Goal: Information Seeking & Learning: Learn about a topic

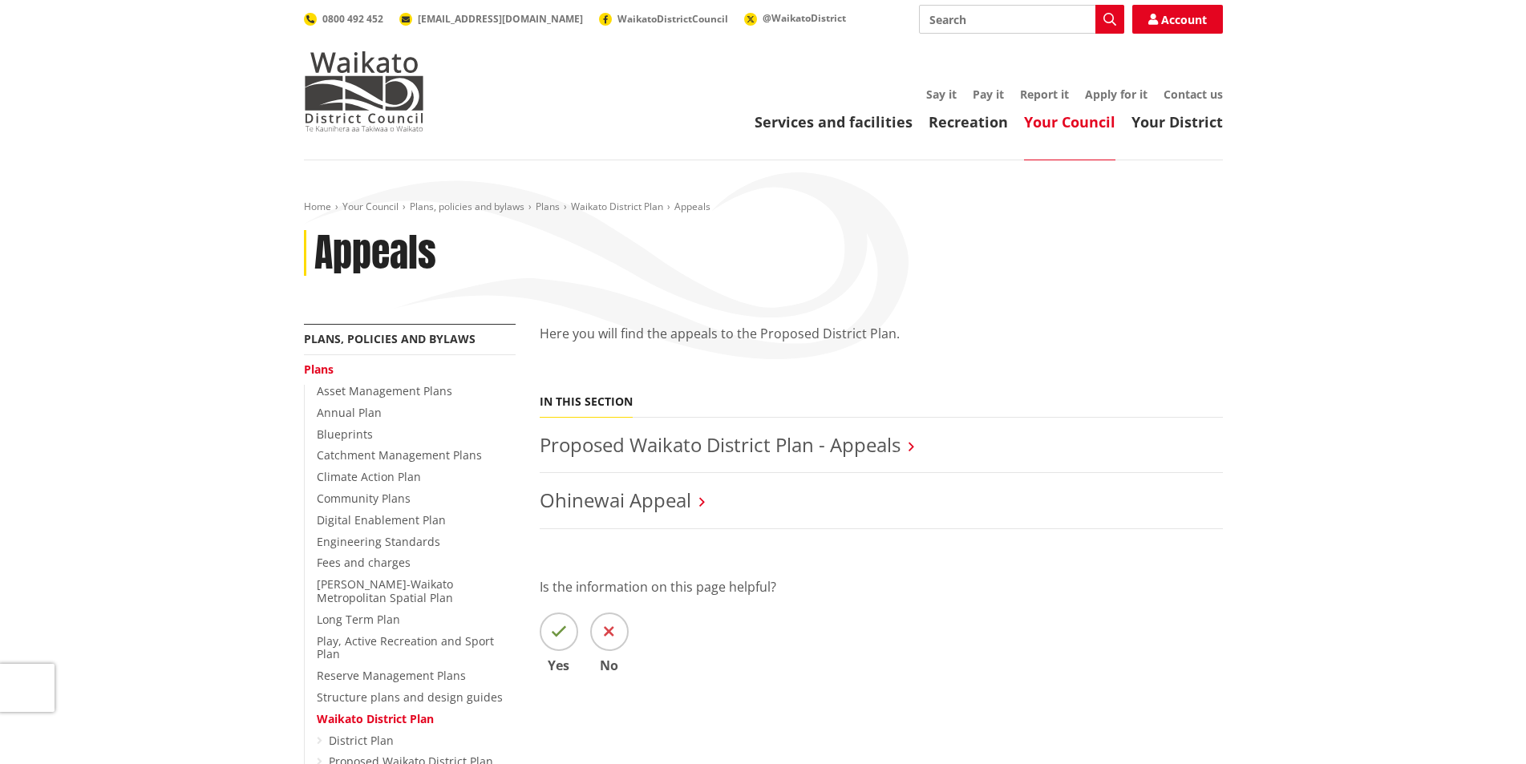
click at [885, 446] on link "Proposed Waikato District Plan - Appeals" at bounding box center [720, 444] width 361 height 26
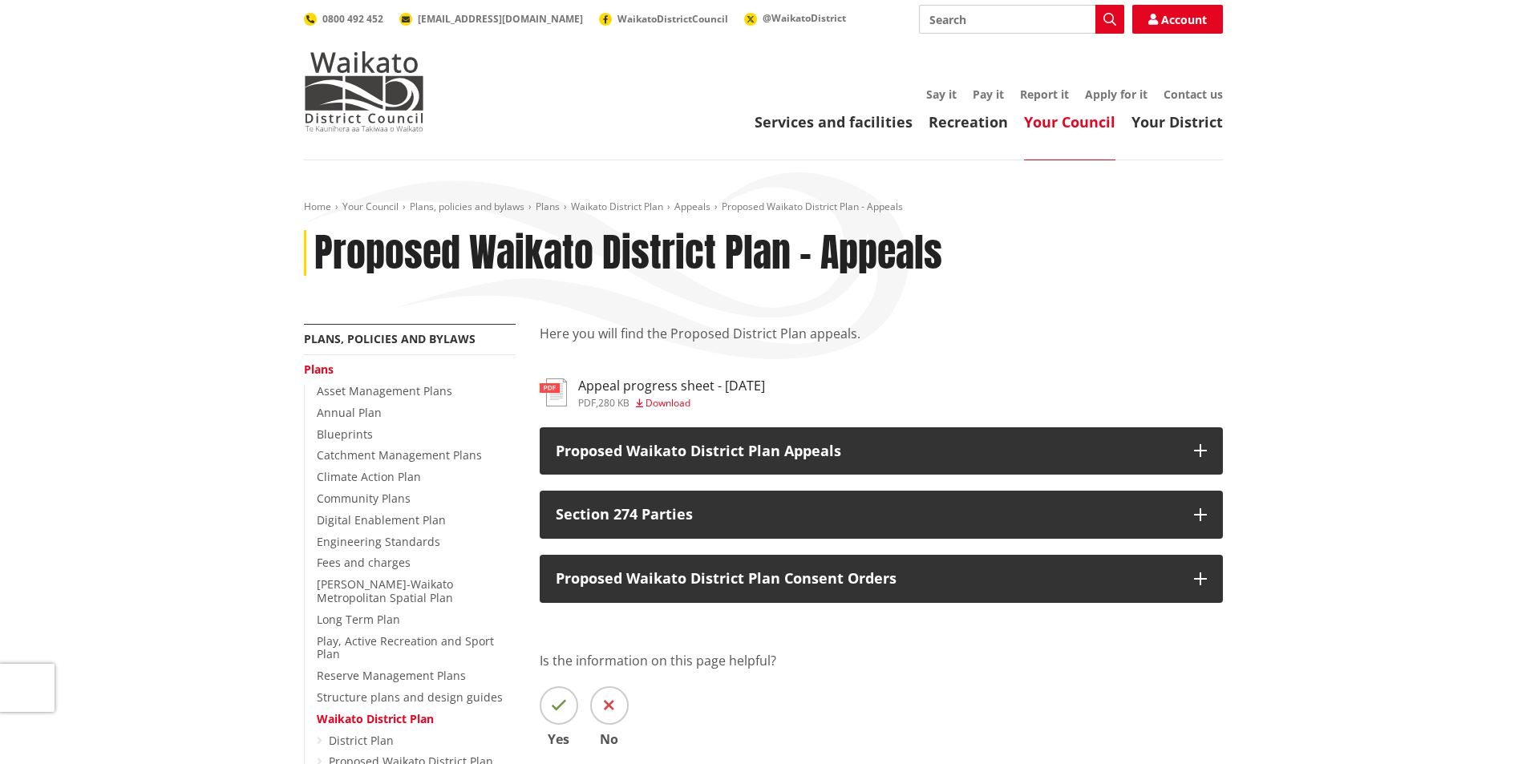
click at [765, 383] on h3 "Appeal progress sheet - 4.09.2025" at bounding box center [671, 386] width 187 height 15
click at [627, 205] on link "Waikato District Plan" at bounding box center [617, 207] width 92 height 14
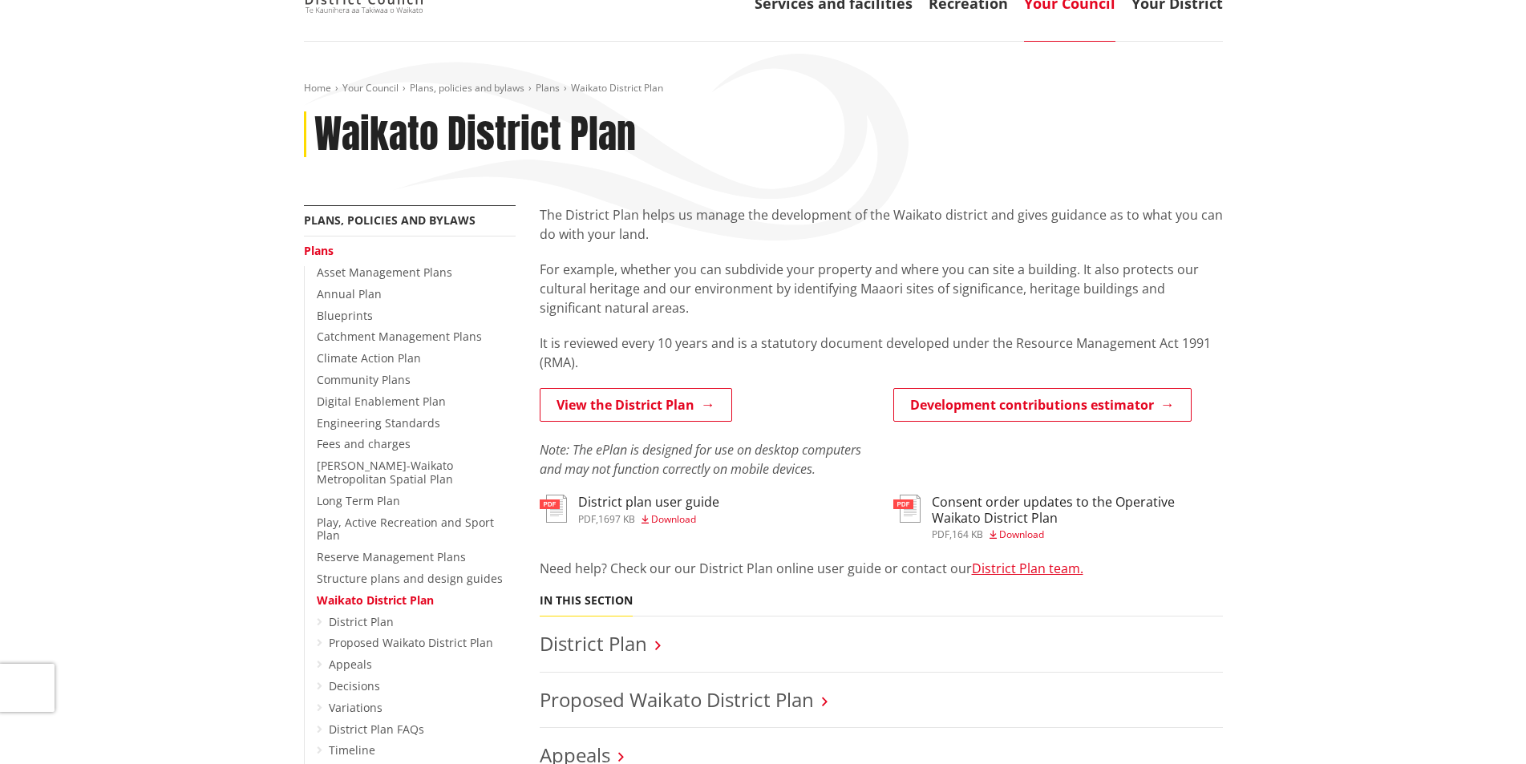
scroll to position [401, 0]
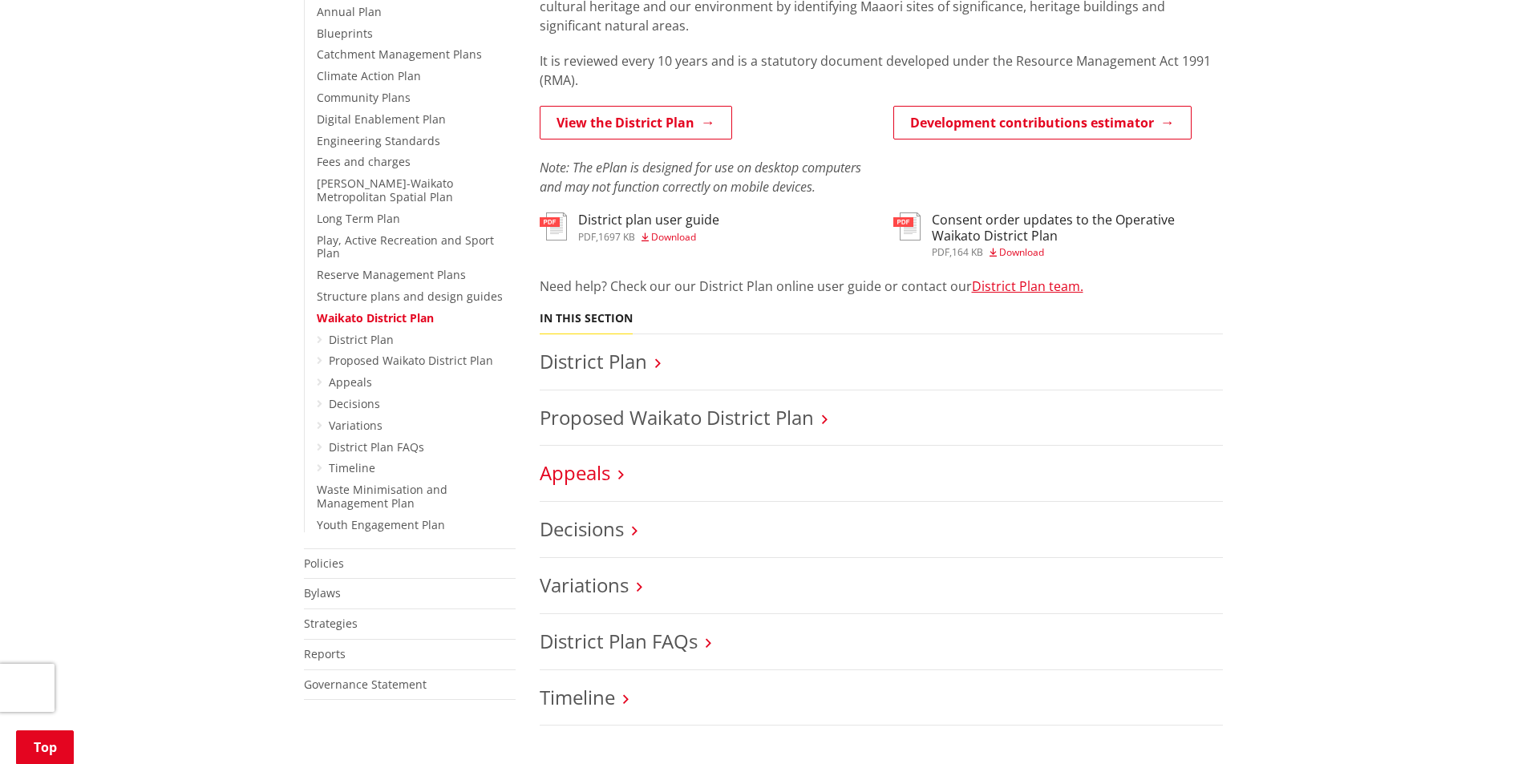
click at [586, 471] on link "Appeals" at bounding box center [575, 473] width 71 height 26
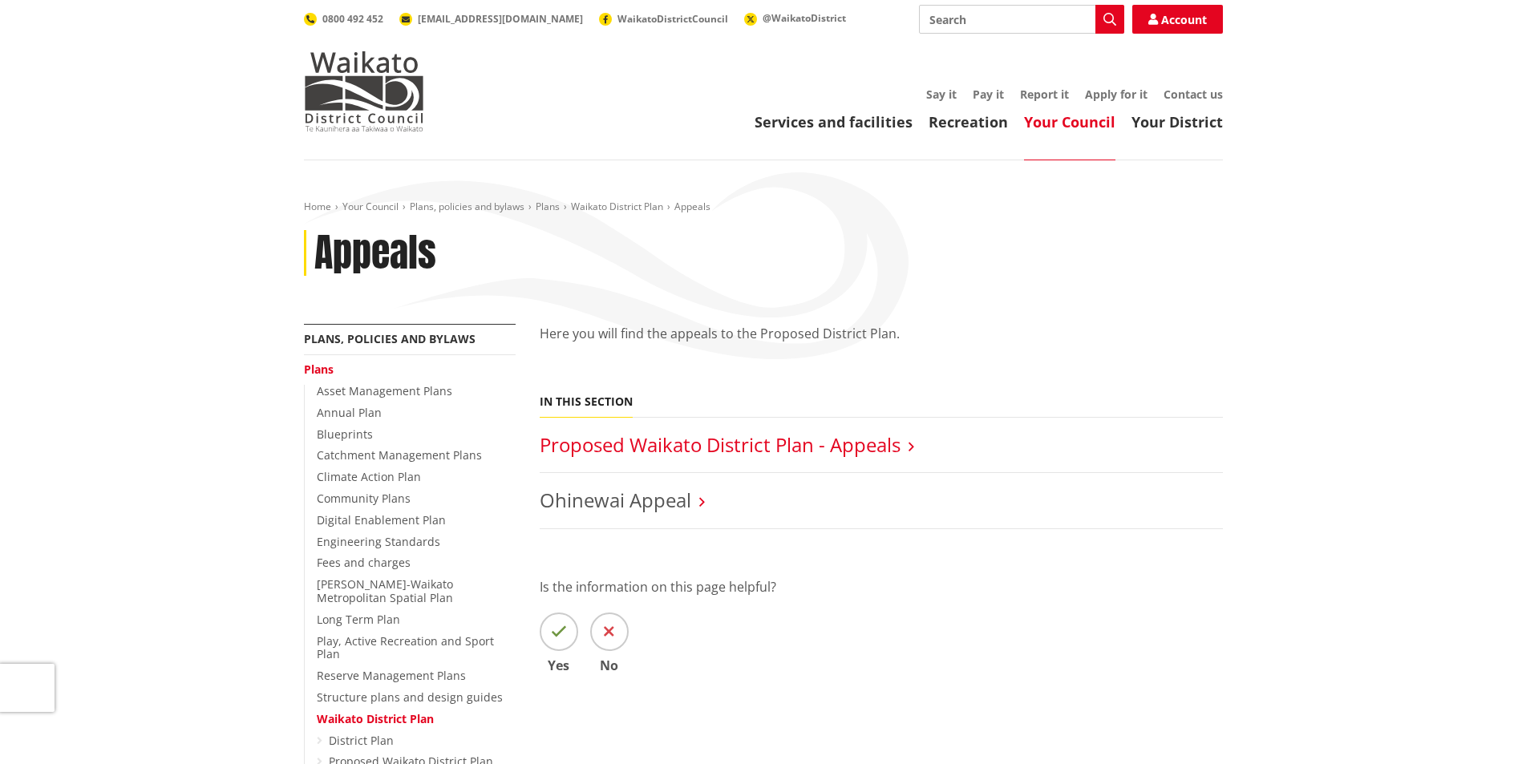
click at [666, 444] on link "Proposed Waikato District Plan - Appeals" at bounding box center [720, 444] width 361 height 26
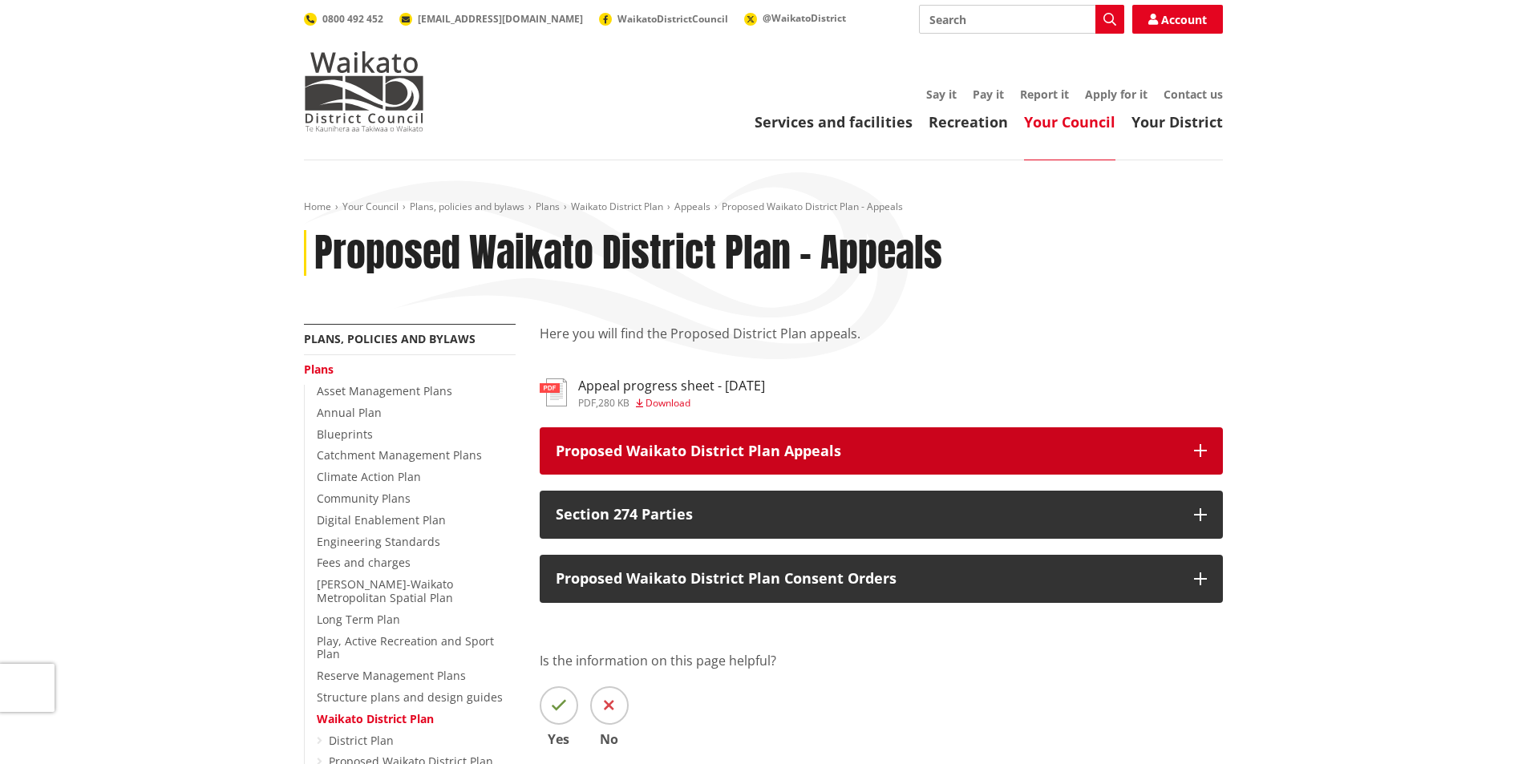
click at [965, 439] on button "Proposed Waikato District Plan Appeals" at bounding box center [881, 451] width 683 height 48
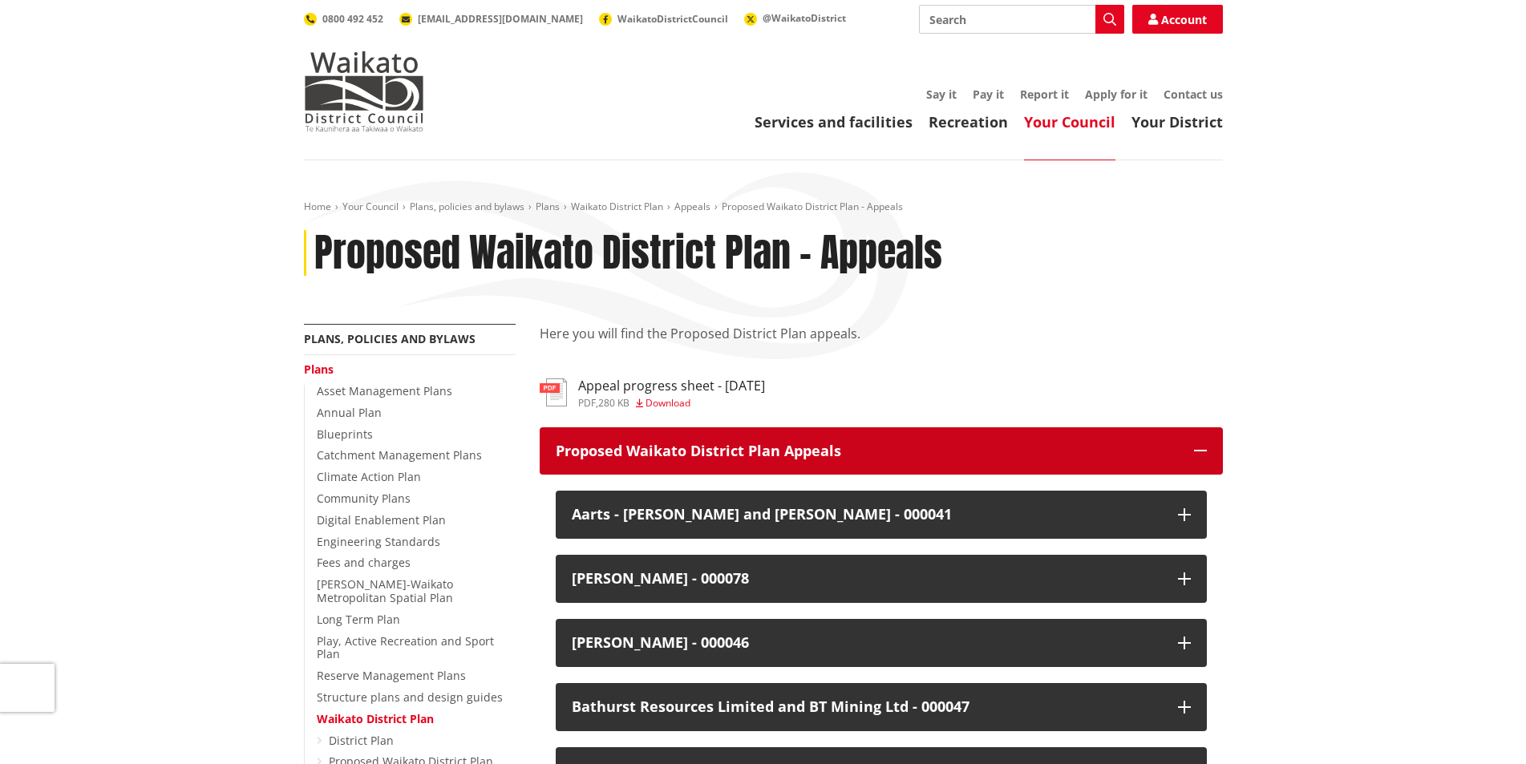
click at [965, 439] on button "Proposed Waikato District Plan Appeals" at bounding box center [881, 451] width 683 height 48
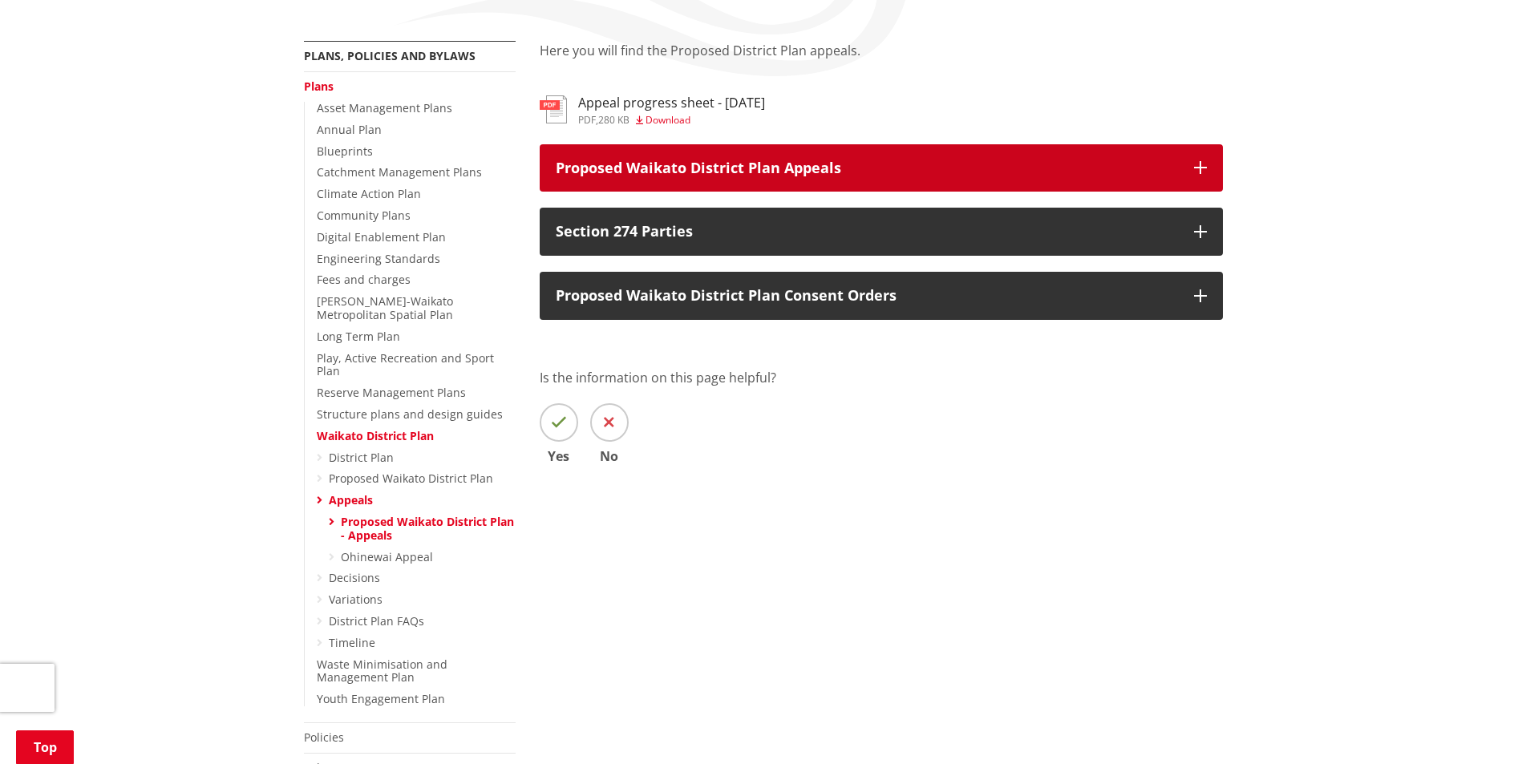
scroll to position [160, 0]
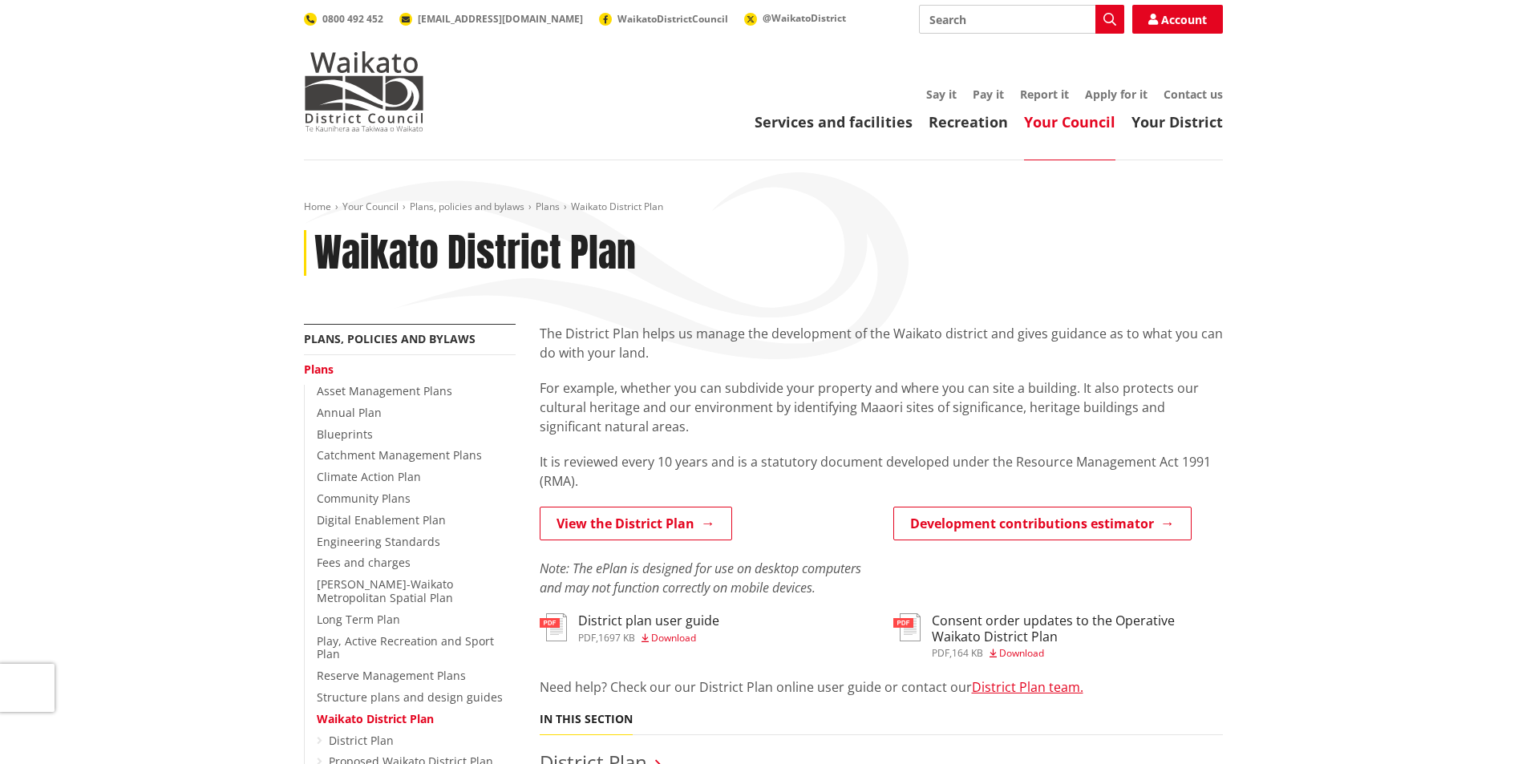
scroll to position [401, 0]
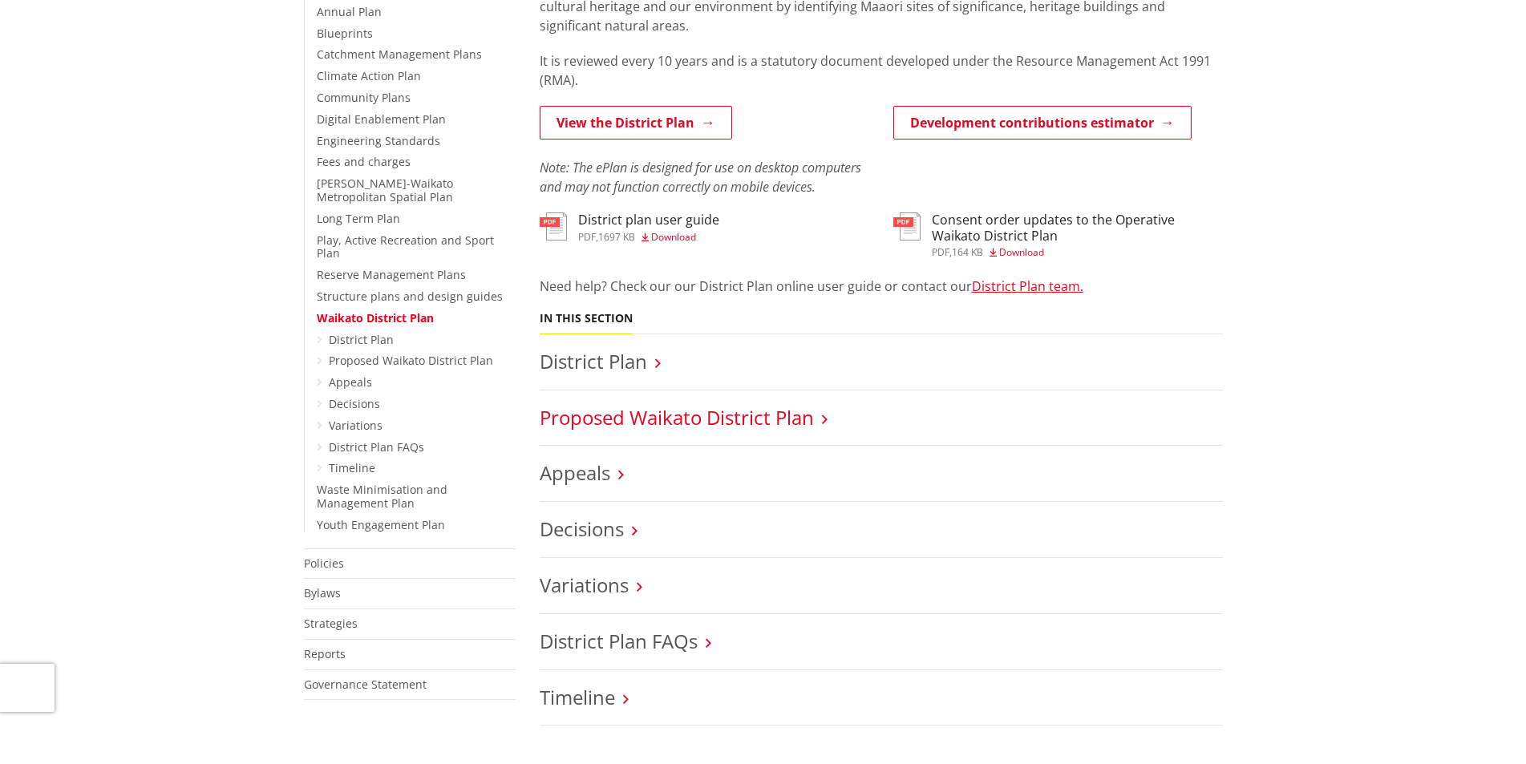
click at [806, 419] on link "Proposed Waikato District Plan" at bounding box center [677, 417] width 274 height 26
